Goal: Book appointment/travel/reservation

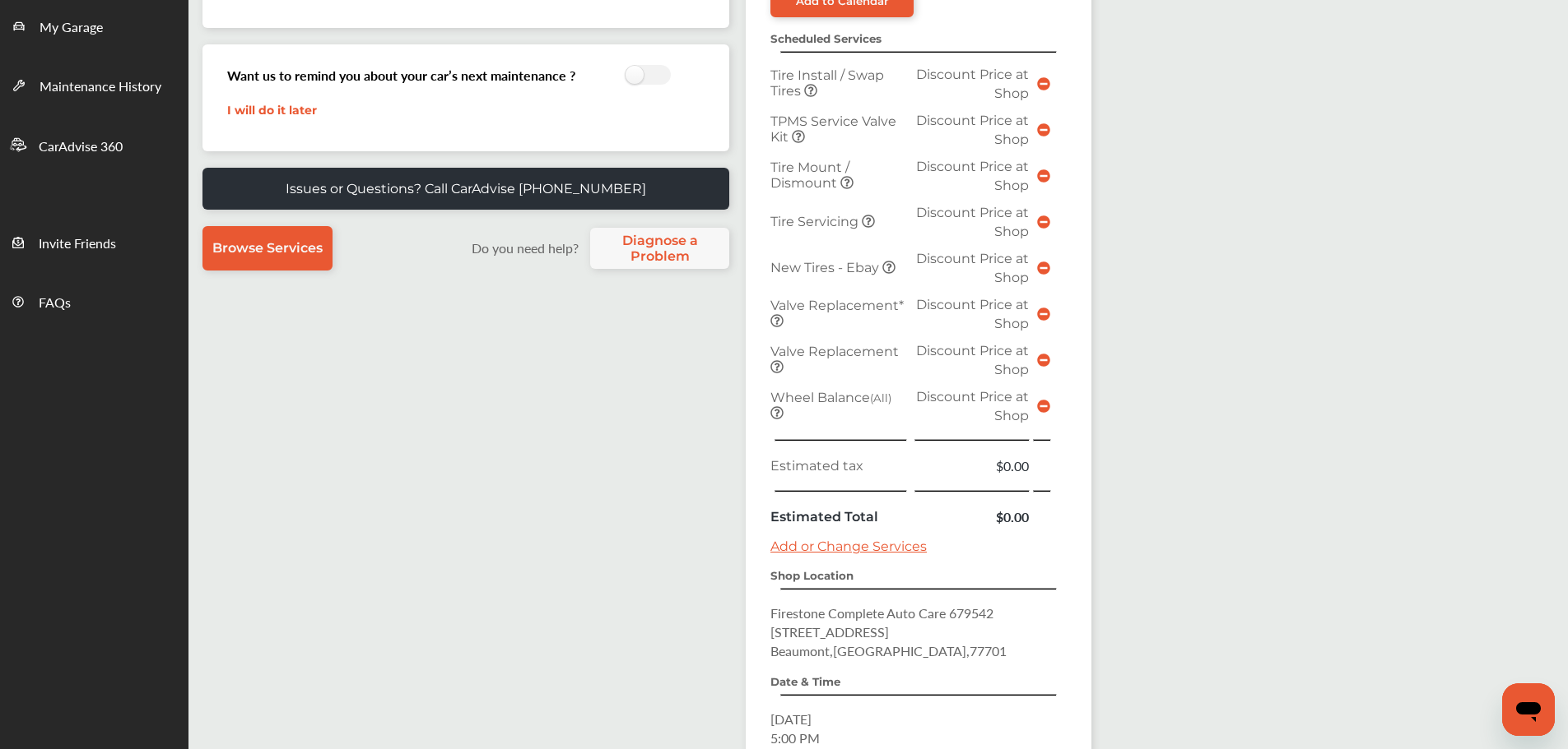
scroll to position [574, 0]
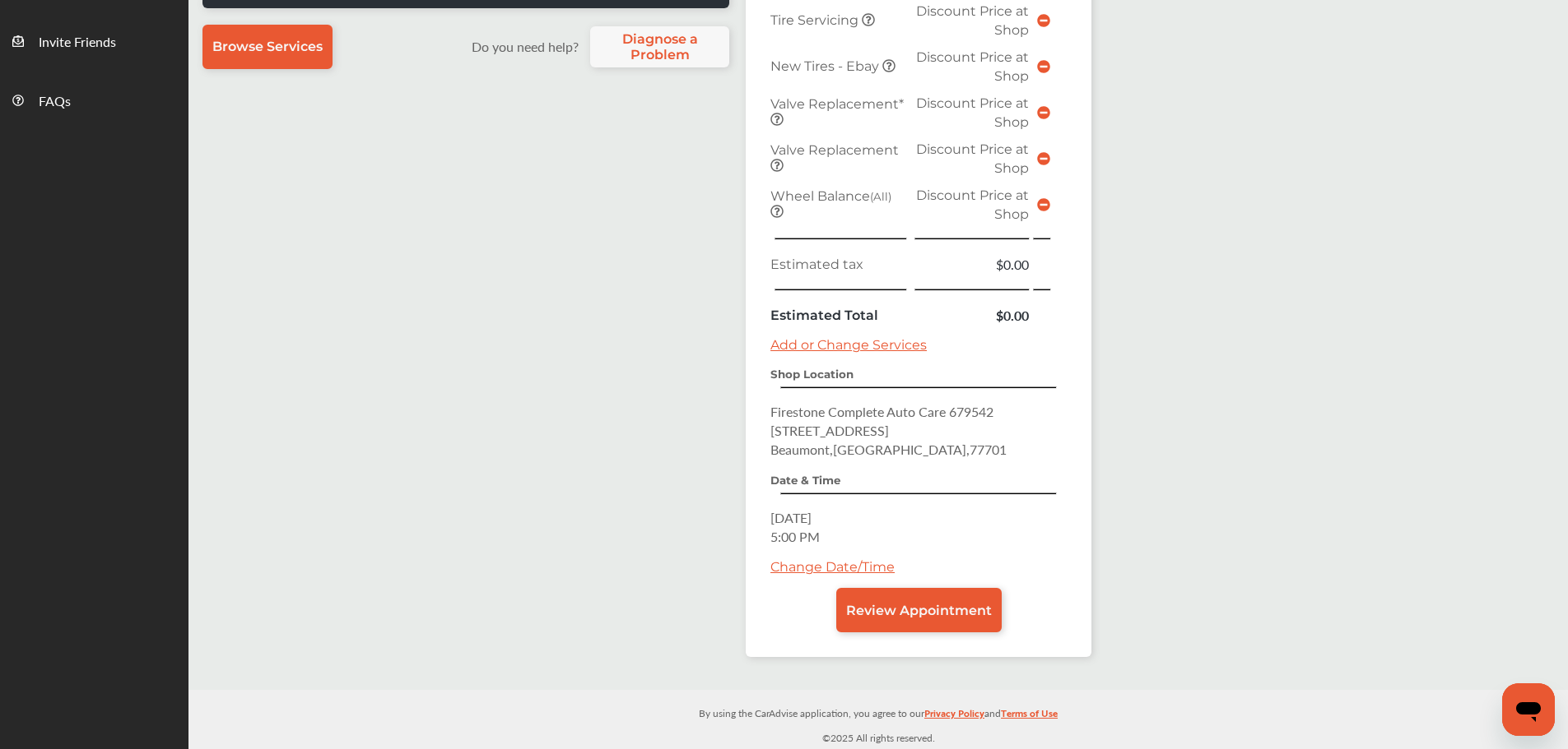
click at [845, 567] on link "Change Date/Time" at bounding box center [832, 567] width 124 height 15
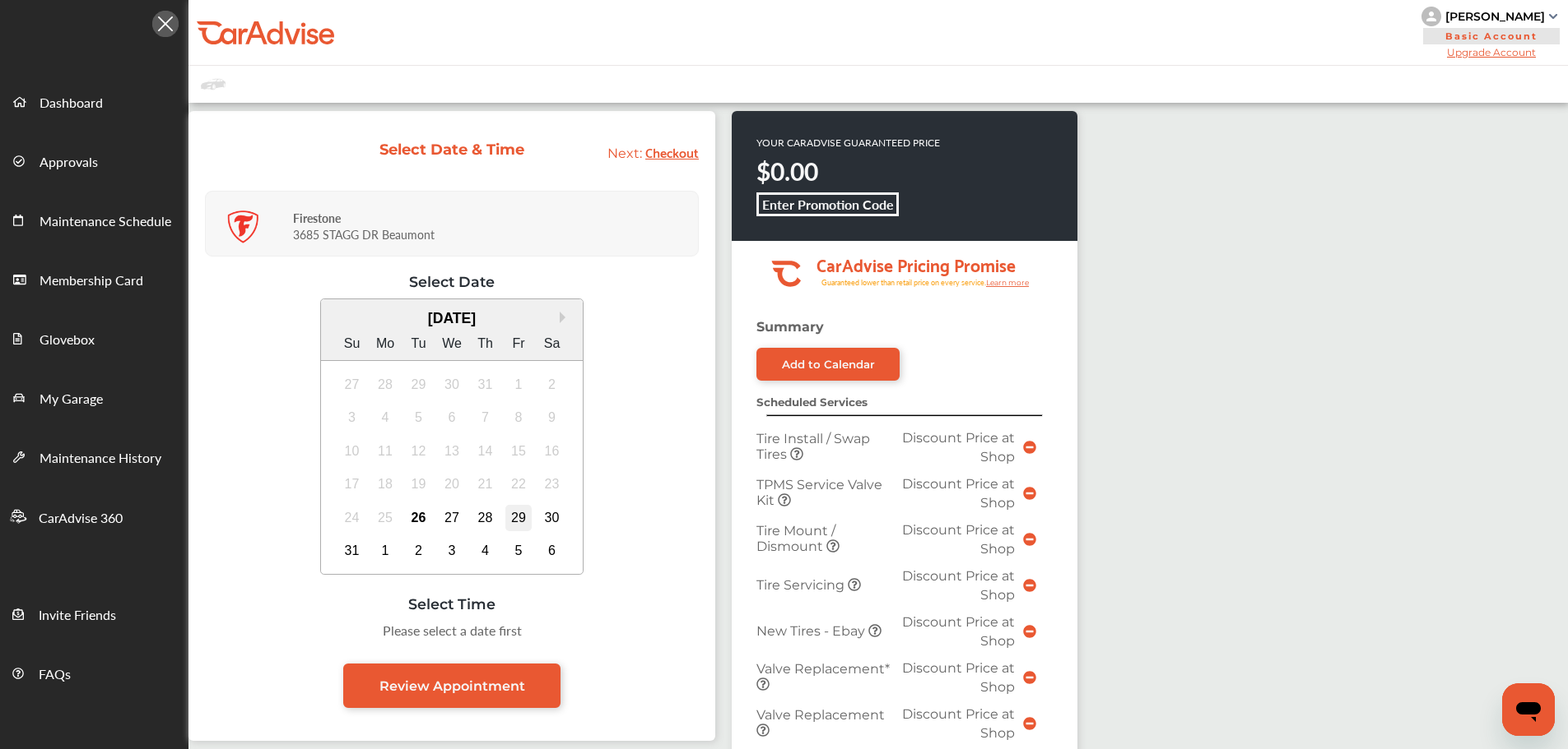
click at [517, 515] on div "29" at bounding box center [518, 518] width 26 height 26
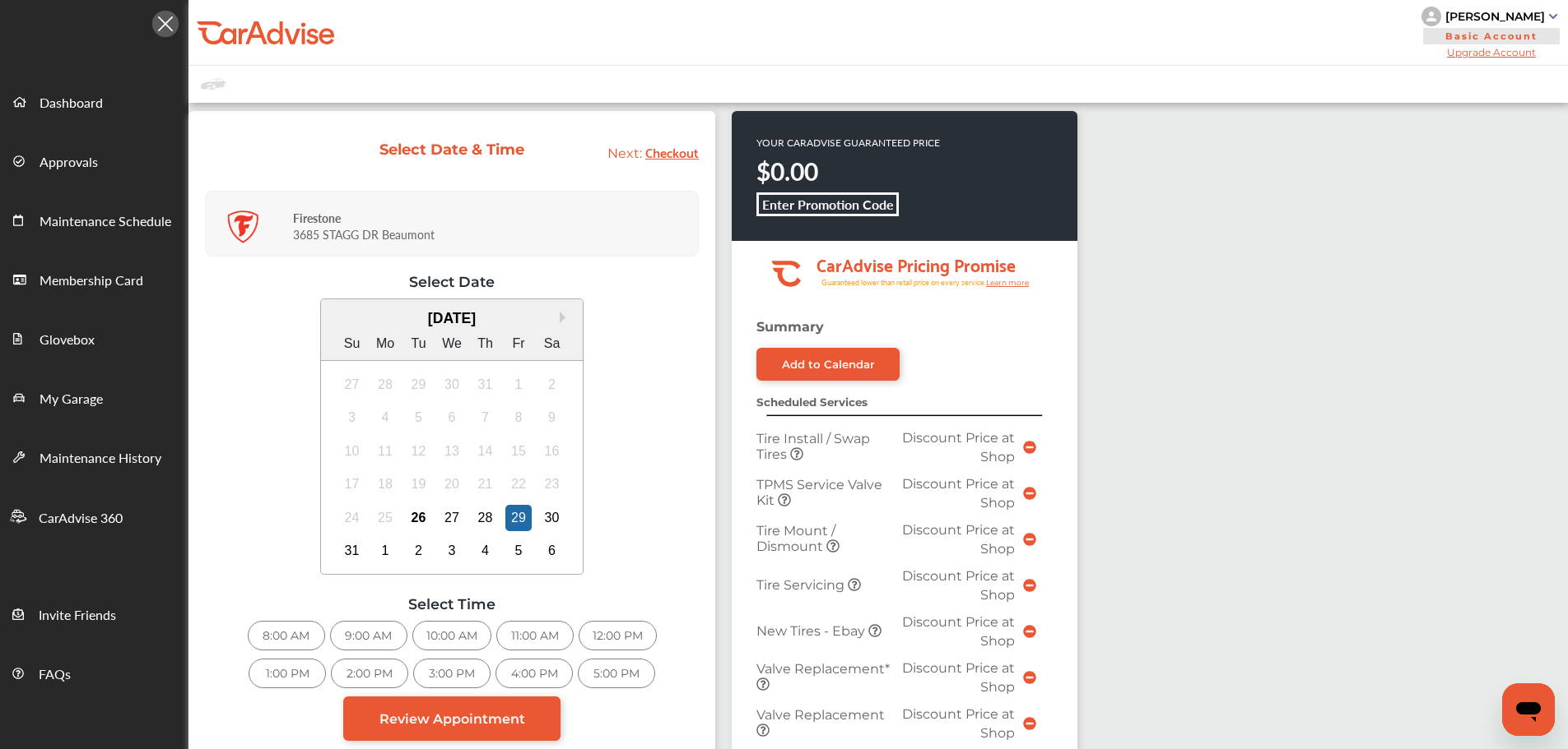
click at [365, 546] on div "31 1 2 3 4 5 6" at bounding box center [452, 551] width 234 height 34
click at [348, 555] on div "31" at bounding box center [352, 551] width 26 height 26
click at [304, 631] on div "10:00 AM" at bounding box center [287, 635] width 79 height 30
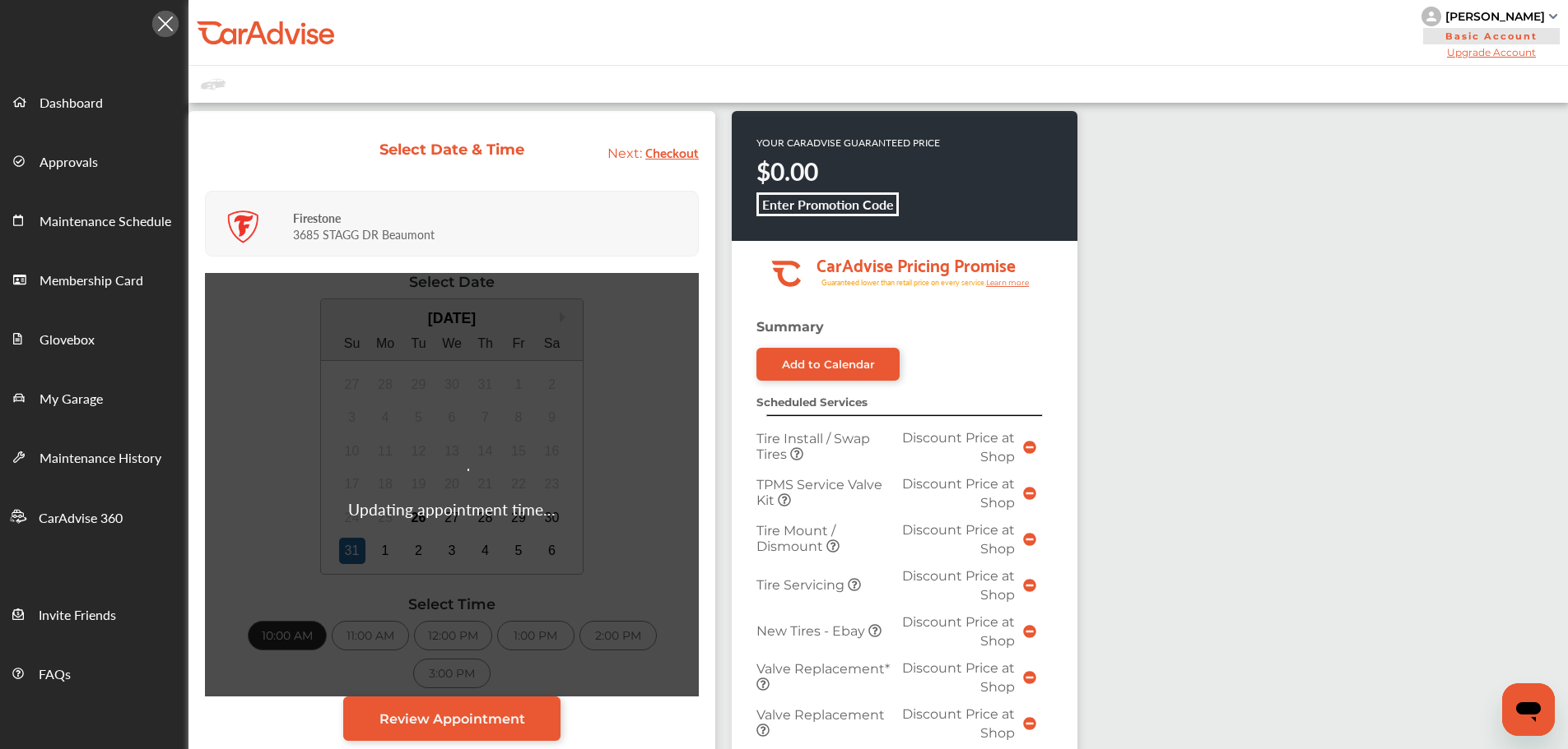
click at [387, 550] on div "Updating appointment time..." at bounding box center [452, 485] width 494 height 424
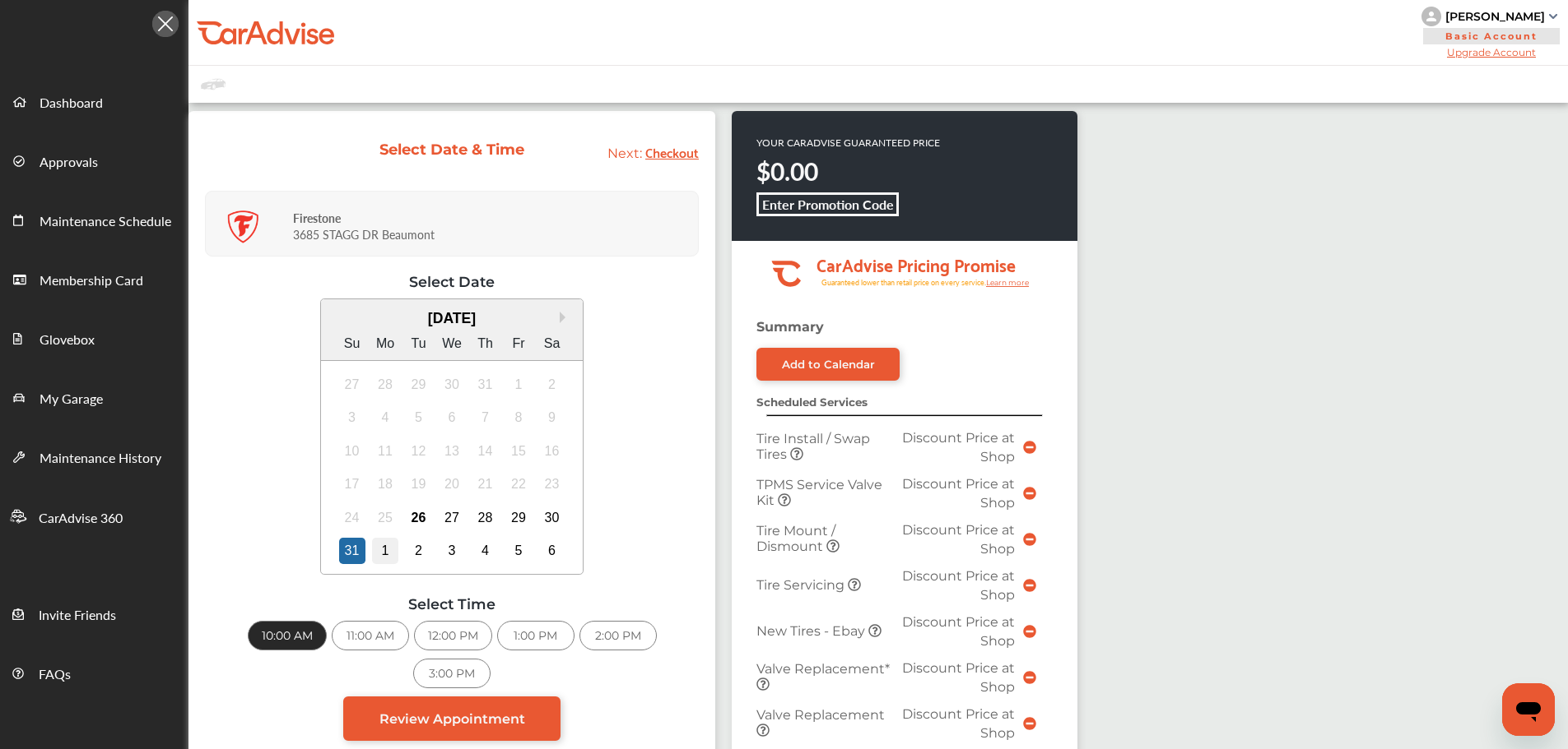
click at [393, 548] on div "1" at bounding box center [384, 551] width 26 height 26
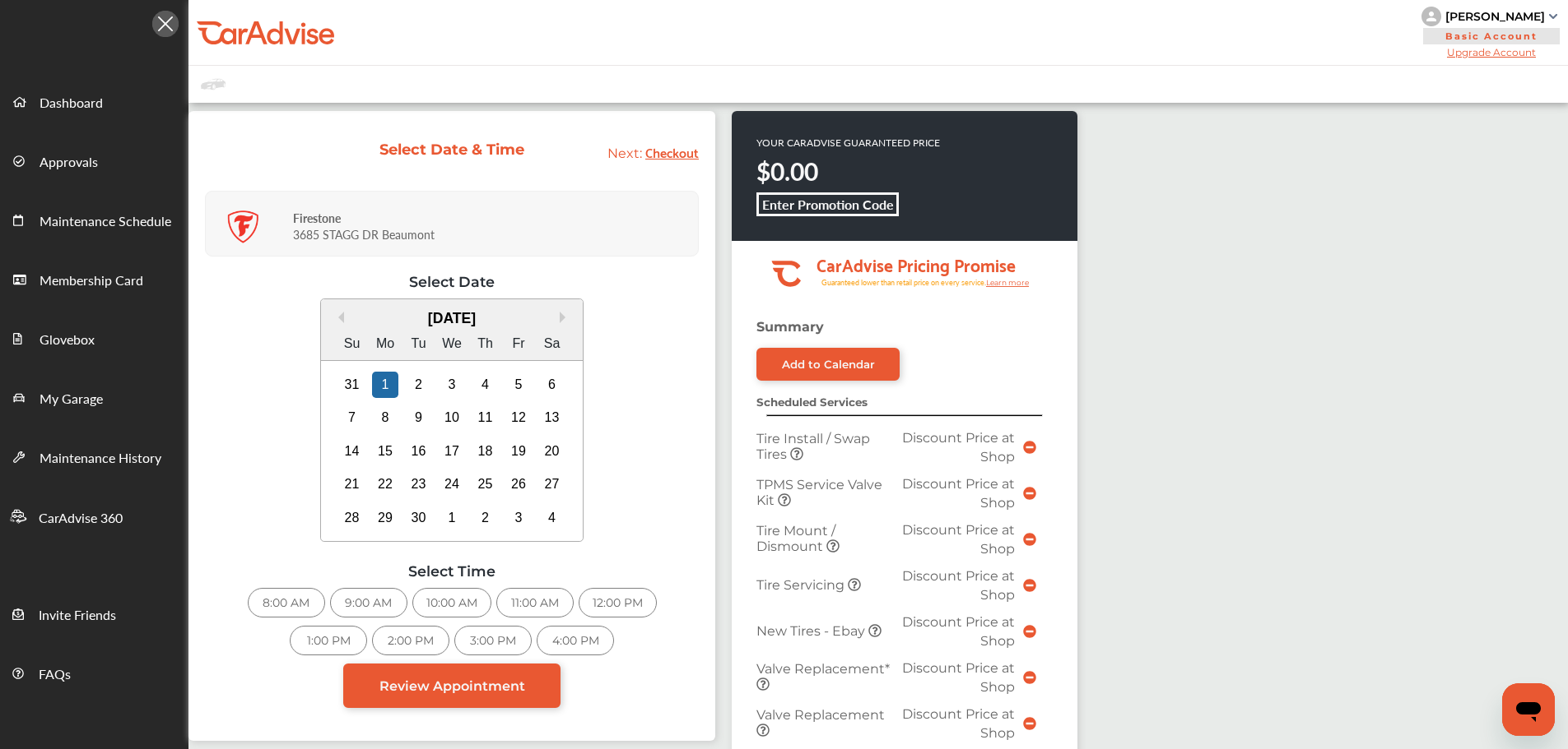
click at [302, 598] on div "8:00 AM" at bounding box center [286, 603] width 77 height 30
click at [415, 379] on div "2" at bounding box center [418, 384] width 26 height 26
click at [288, 602] on div "8:00 AM" at bounding box center [286, 603] width 77 height 30
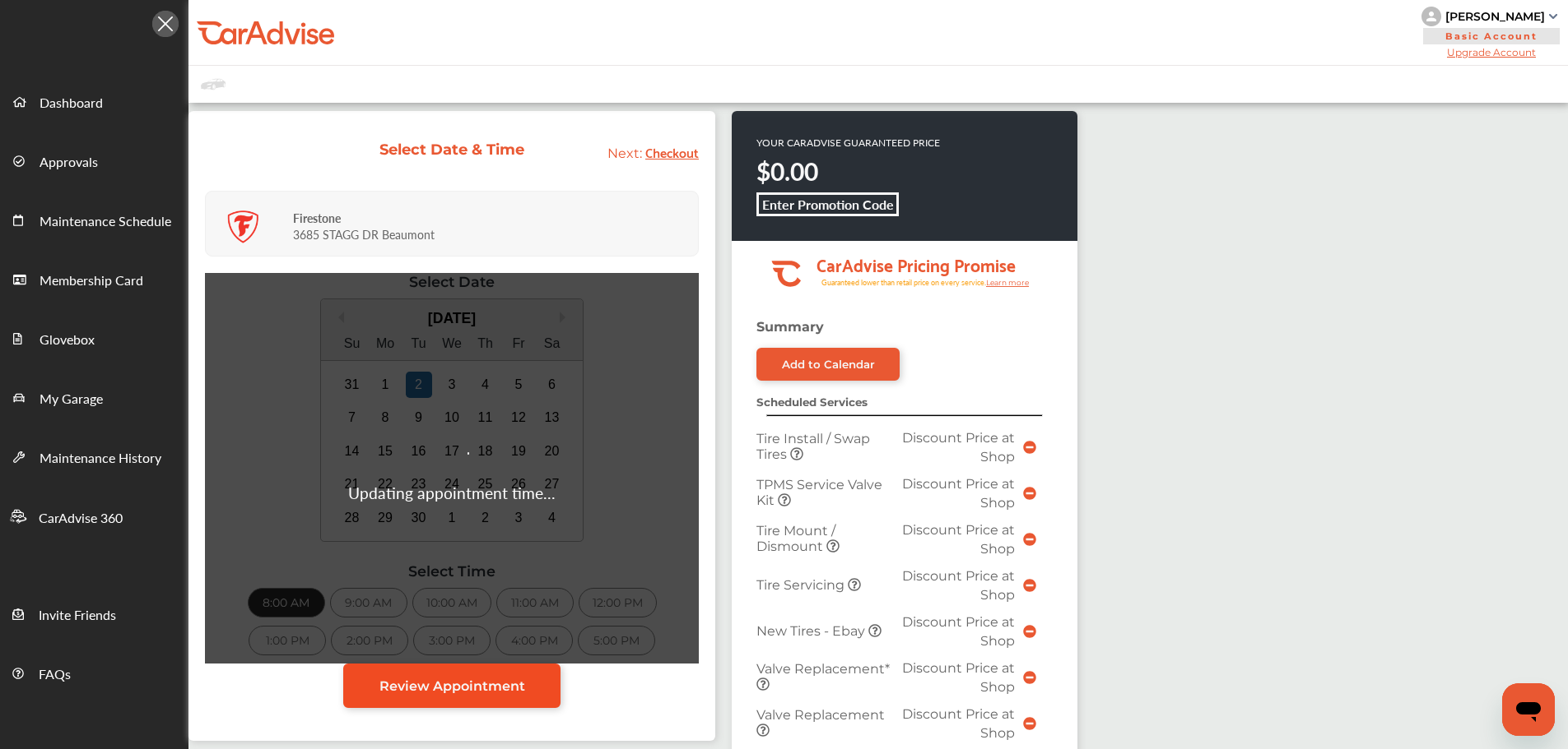
click at [448, 704] on link "Review Appointment" at bounding box center [452, 686] width 218 height 44
